Goal: Book appointment/travel/reservation

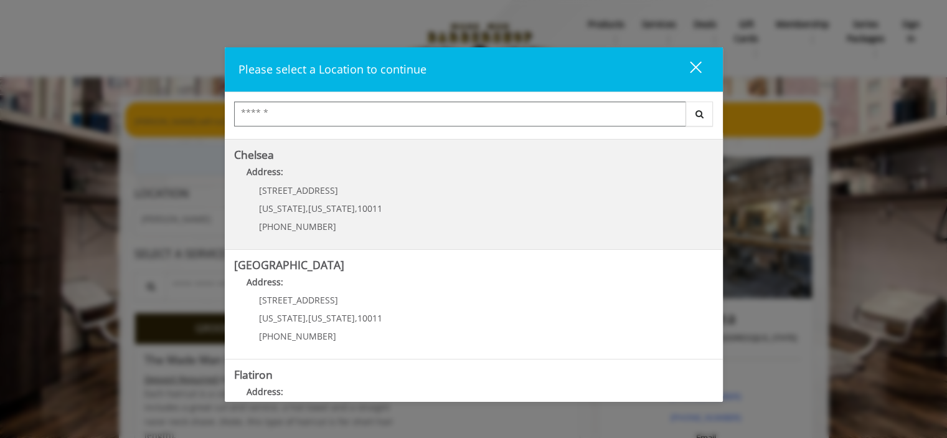
scroll to position [125, 0]
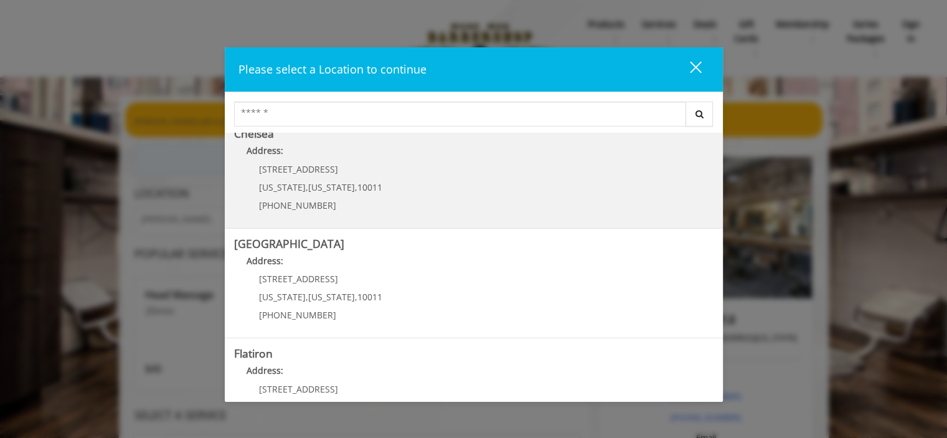
click at [327, 172] on span "[STREET_ADDRESS]" at bounding box center [298, 169] width 79 height 12
